Goal: Book appointment/travel/reservation

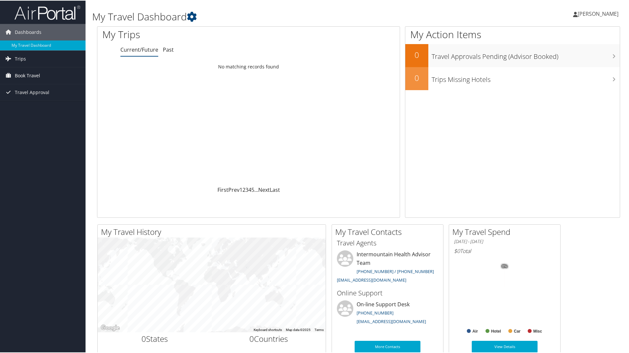
click at [24, 76] on span "Book Travel" at bounding box center [27, 75] width 25 height 16
click at [24, 110] on link "Book/Manage Online Trips" at bounding box center [43, 108] width 86 height 10
click at [28, 75] on span "Book Travel" at bounding box center [27, 75] width 25 height 16
click at [30, 108] on link "Book/Manage Online Trips" at bounding box center [43, 108] width 86 height 10
